Goal: Register for event/course

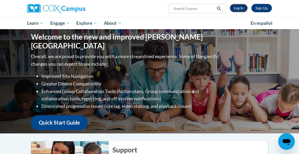
click at [239, 5] on link "Log In" at bounding box center [239, 8] width 18 height 8
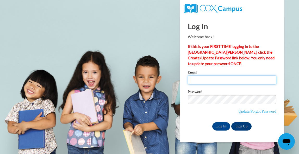
type input "[EMAIL_ADDRESS][DOMAIN_NAME]"
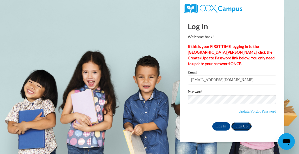
click at [245, 124] on link "Sign Up" at bounding box center [242, 126] width 20 height 8
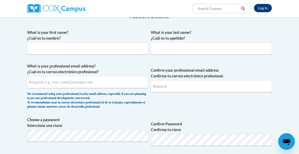
scroll to position [93, 0]
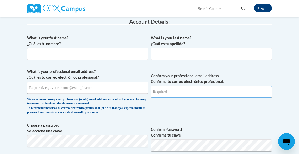
type input "[EMAIL_ADDRESS][DOMAIN_NAME]"
click at [263, 9] on link "Log In" at bounding box center [263, 8] width 18 height 8
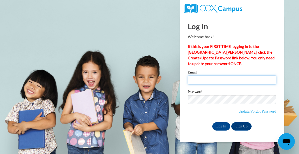
type input "victoriabaker924@gmail.com"
drag, startPoint x: 242, startPoint y: 80, endPoint x: 161, endPoint y: 70, distance: 81.5
click at [161, 70] on body "Log In Welcome back! If this is your FIRST TIME logging in to the NEW Cox Campu…" at bounding box center [149, 77] width 299 height 154
type input "cbeers@savcds.org"
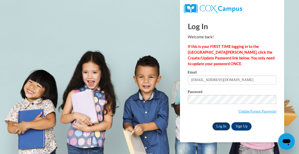
click at [221, 125] on input "Log In" at bounding box center [222, 126] width 18 height 8
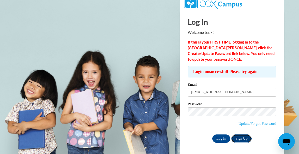
click at [240, 140] on link "Sign Up" at bounding box center [242, 139] width 20 height 8
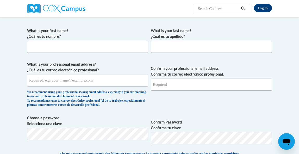
scroll to position [112, 0]
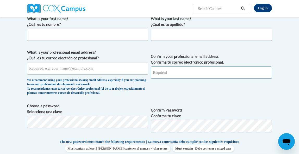
type input "victoriabaker924@gmail.com"
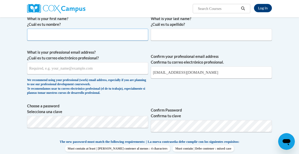
click at [49, 36] on input "What is your first name? ¿Cuál es tu nombre?" at bounding box center [87, 35] width 121 height 12
type input "Cresilda"
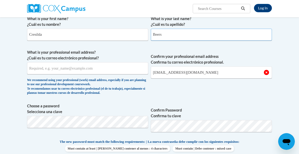
type input "Beers"
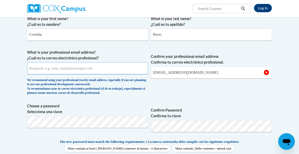
click at [63, 73] on input "What is your professional email address? ¿Cuál es tu correo electrónico profesi…" at bounding box center [87, 68] width 121 height 12
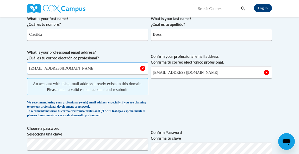
type input "cbeers@savcds.org"
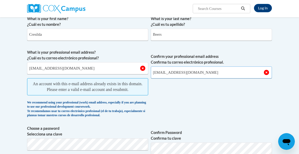
drag, startPoint x: 209, startPoint y: 73, endPoint x: 152, endPoint y: 70, distance: 56.7
click at [152, 70] on input "victoriabaker924@gmail.com" at bounding box center [211, 73] width 121 height 12
type input "[EMAIL_ADDRESS][DOMAIN_NAME]"
click at [182, 104] on span "Confirm your professional email address Confirma tu correo electrónico profesio…" at bounding box center [211, 85] width 121 height 71
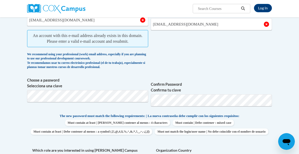
scroll to position [166, 0]
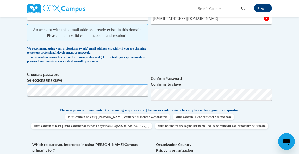
click at [15, 86] on body "Log In Search Search... Create an Account Reading belongs to all of us - join o…" at bounding box center [149, 154] width 299 height 641
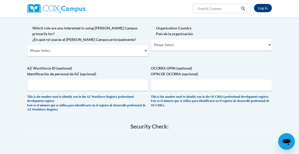
scroll to position [275, 0]
click at [92, 52] on select "Please Select College/University | Colegio/Universidad Community/Nonprofit Part…" at bounding box center [87, 50] width 121 height 12
select select "fbf2d438-af2f-41f8-98f1-81c410e29de3"
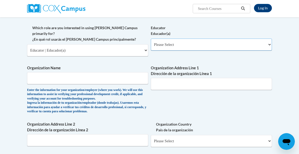
click at [181, 51] on select "Please Select Early Learning/Daycare Teacher/Family Home Care Provider | Maestr…" at bounding box center [211, 45] width 121 height 12
select select "5e2af403-4f2c-4e49-a02f-103e55d7b75b"
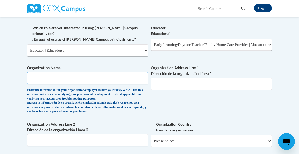
click at [54, 80] on input "Organization Name" at bounding box center [87, 78] width 121 height 12
type input "Savannah Country Day School"
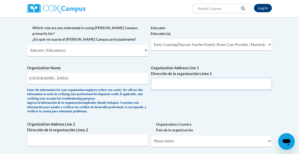
click at [187, 90] on input "Organization Address Line 1 Dirección de la organización Línea 1" at bounding box center [211, 84] width 121 height 12
type input "824 Stillwood Drive"
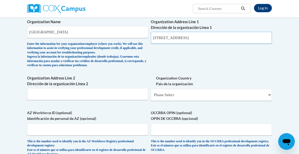
scroll to position [342, 0]
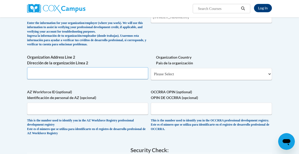
click at [51, 77] on input "Organization Address Line 2 Dirección de la organización Línea 2" at bounding box center [87, 73] width 121 height 12
type input "Savannah, Ga 31419"
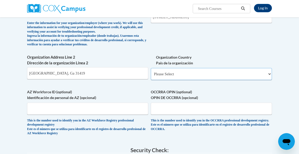
click at [246, 75] on select "Please Select United States | Estados Unidos Outside of the United States | Fue…" at bounding box center [211, 74] width 121 height 12
select select "ad49bcad-a171-4b2e-b99c-48b446064914"
select select
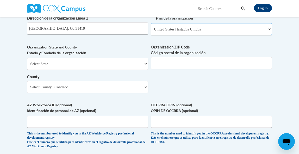
scroll to position [389, 0]
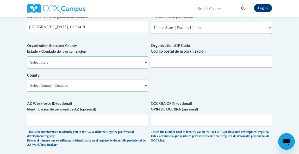
click at [99, 68] on select "Select State Alabama Alaska Arizona Arkansas California Colorado Connecticut De…" at bounding box center [87, 62] width 121 height 12
select select "Georgia"
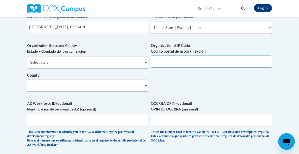
click at [170, 62] on input "Organization ZIP Code Código postal de la organización" at bounding box center [211, 62] width 121 height 12
type input "31419"
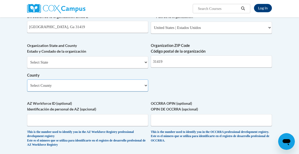
click at [75, 92] on select "Select County Appling Atkinson Bacon Baker Baldwin Banks Barrow Bartow Ben Hill…" at bounding box center [87, 86] width 121 height 12
select select "Chatham"
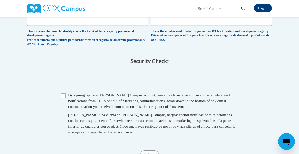
scroll to position [491, 0]
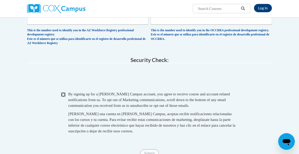
click at [64, 96] on input "Checkbox" at bounding box center [63, 94] width 5 height 5
checkbox input "true"
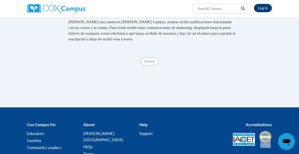
scroll to position [625, 0]
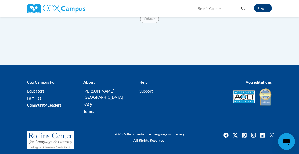
click at [150, 21] on span "Submit" at bounding box center [149, 19] width 19 height 4
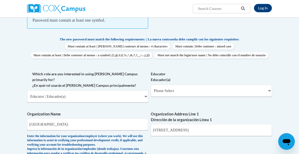
scroll to position [231, 0]
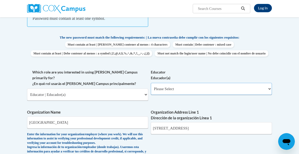
click at [173, 95] on select "Please Select Early Learning/Daycare Teacher/Family Home Care Provider | Maestr…" at bounding box center [211, 89] width 121 height 12
select select "5e2af403-4f2c-4e49-a02f-103e55d7b75b"
select select "null"
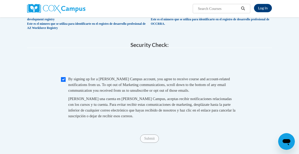
scroll to position [610, 0]
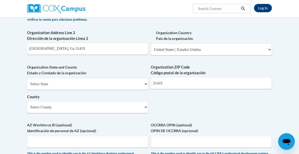
scroll to position [358, 0]
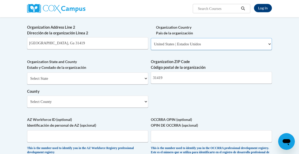
click at [164, 48] on select "Please Select United States | Estados Unidos Outside of the United States | Fue…" at bounding box center [211, 44] width 121 height 12
click at [53, 83] on select "Select State Alabama Alaska Arizona Arkansas California Colorado Connecticut De…" at bounding box center [87, 79] width 121 height 12
select select "Georgia"
click at [64, 106] on select "Select County Appling Atkinson Bacon Baker Baldwin Banks Barrow Bartow Ben Hill…" at bounding box center [87, 102] width 121 height 12
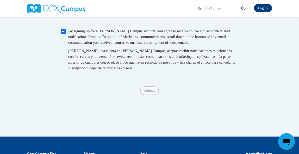
scroll to position [539, 0]
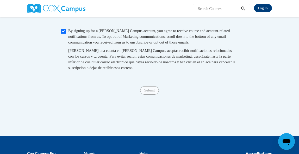
click at [145, 92] on span "Submit" at bounding box center [149, 90] width 19 height 4
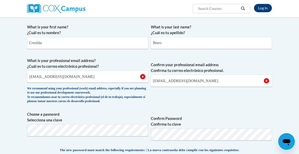
scroll to position [0, 0]
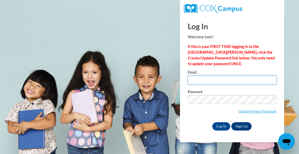
type input "victoriabaker924@gmail.com"
drag, startPoint x: 244, startPoint y: 82, endPoint x: 185, endPoint y: 76, distance: 58.9
click at [185, 76] on div "Please enter your email! Please enter your password! Email victoriabaker924@gma…" at bounding box center [232, 100] width 97 height 60
type input "[EMAIL_ADDRESS][DOMAIN_NAME]"
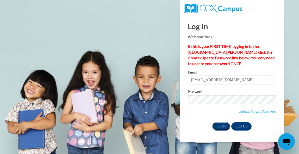
click at [219, 127] on input "Log In" at bounding box center [222, 126] width 18 height 8
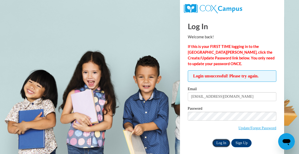
click at [219, 141] on input "Log In" at bounding box center [222, 143] width 18 height 8
click at [251, 126] on link "Update/Forgot Password" at bounding box center [258, 128] width 38 height 4
click at [255, 128] on link "Update/Forgot Password" at bounding box center [258, 128] width 38 height 4
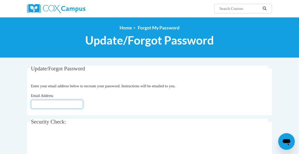
click at [50, 101] on input "Email Address" at bounding box center [57, 104] width 52 height 9
type input "[EMAIL_ADDRESS][DOMAIN_NAME]"
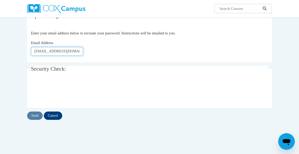
scroll to position [53, 0]
click at [68, 144] on div "Update/Forgot Password Please enter your email address Enter your email address…" at bounding box center [149, 87] width 253 height 149
click at [34, 116] on input "Send" at bounding box center [35, 115] width 16 height 8
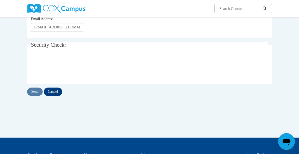
scroll to position [94, 0]
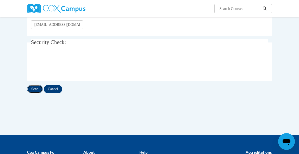
click at [35, 91] on input "Send" at bounding box center [35, 89] width 16 height 8
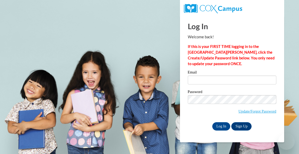
type input "[EMAIL_ADDRESS][DOMAIN_NAME]"
drag, startPoint x: 240, startPoint y: 83, endPoint x: 173, endPoint y: 77, distance: 67.5
click at [173, 77] on body "Log In Welcome back! If this is your FIRST TIME logging in to the NEW Cox Campu…" at bounding box center [149, 77] width 299 height 154
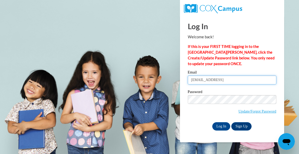
click at [224, 82] on input "cbeers@savcds.or" at bounding box center [232, 80] width 89 height 9
type input "[EMAIL_ADDRESS][DOMAIN_NAME]"
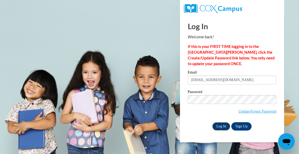
click at [219, 123] on input "Log In" at bounding box center [222, 126] width 18 height 8
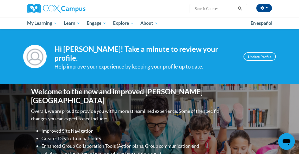
click at [197, 8] on input "Search..." at bounding box center [216, 8] width 42 height 6
type input "oral language"
click at [240, 8] on icon "Search" at bounding box center [240, 9] width 5 height 4
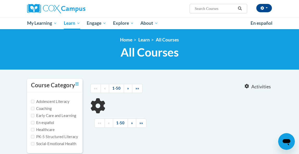
type input "oral language"
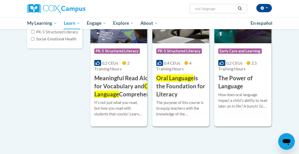
scroll to position [110, 0]
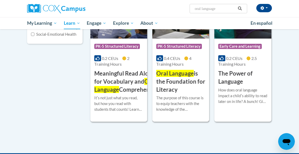
click at [171, 75] on span "Oral Language" at bounding box center [176, 73] width 38 height 7
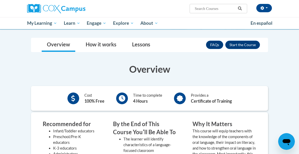
scroll to position [85, 0]
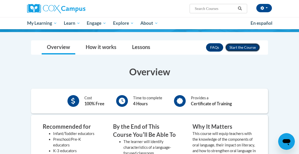
click at [233, 48] on button "Enroll" at bounding box center [243, 47] width 35 height 8
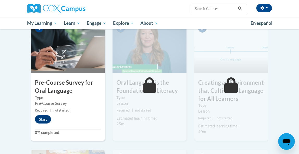
scroll to position [139, 0]
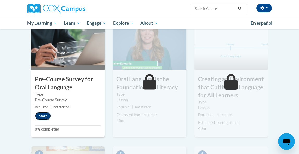
click at [45, 116] on button "Start" at bounding box center [43, 116] width 16 height 8
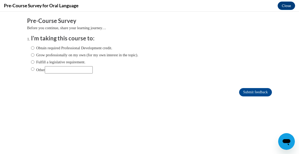
scroll to position [0, 0]
click at [34, 47] on input "Obtain required Professional Development credit." at bounding box center [32, 48] width 3 height 6
radio input "true"
click at [259, 92] on input "Submit feedback" at bounding box center [255, 92] width 33 height 8
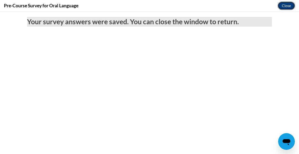
click at [288, 4] on button "Close" at bounding box center [286, 6] width 17 height 8
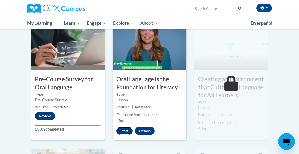
click at [125, 130] on button "Start" at bounding box center [125, 131] width 16 height 8
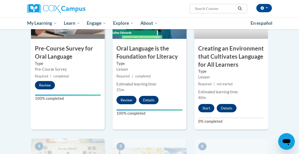
scroll to position [170, 0]
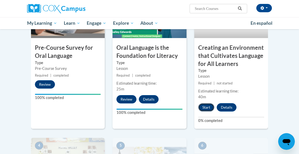
click at [206, 107] on button "Start" at bounding box center [207, 107] width 16 height 8
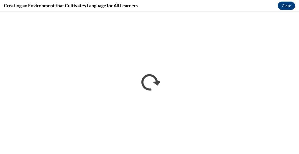
scroll to position [0, 0]
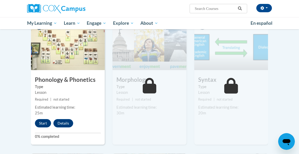
scroll to position [291, 0]
click at [41, 122] on button "Start" at bounding box center [43, 123] width 16 height 8
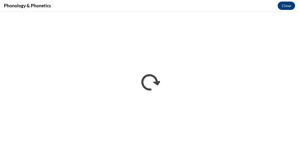
scroll to position [0, 0]
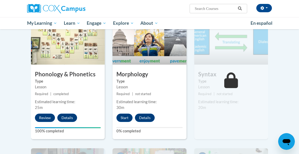
scroll to position [303, 0]
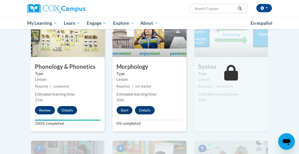
click at [121, 109] on button "Start" at bounding box center [125, 110] width 16 height 8
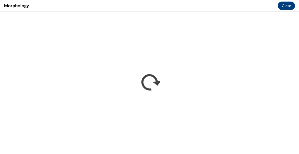
scroll to position [0, 0]
